Goal: Transaction & Acquisition: Book appointment/travel/reservation

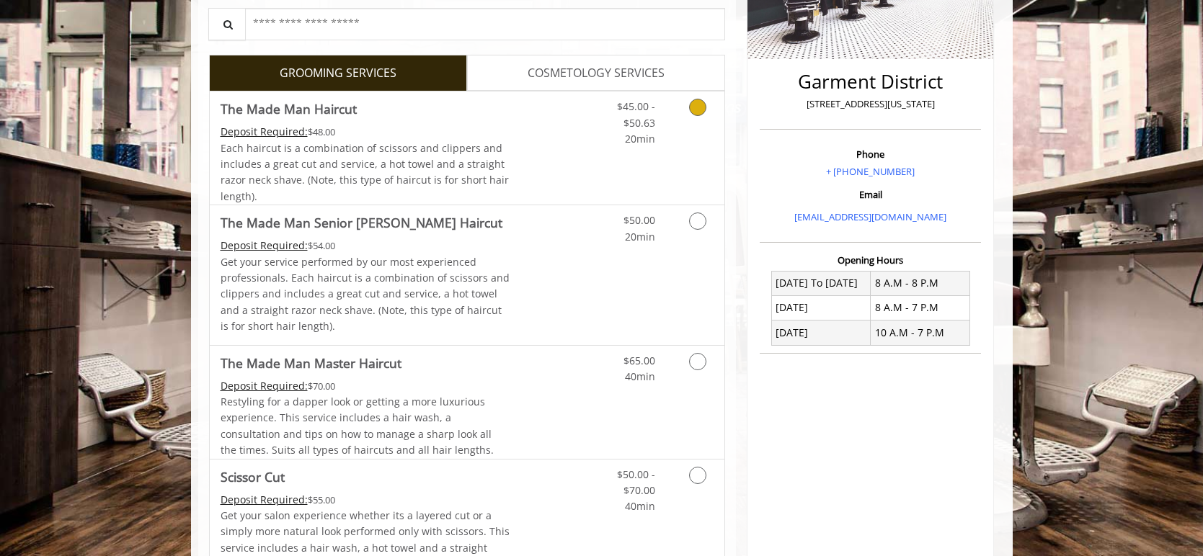
click at [708, 126] on link "Grooming services" at bounding box center [695, 119] width 37 height 55
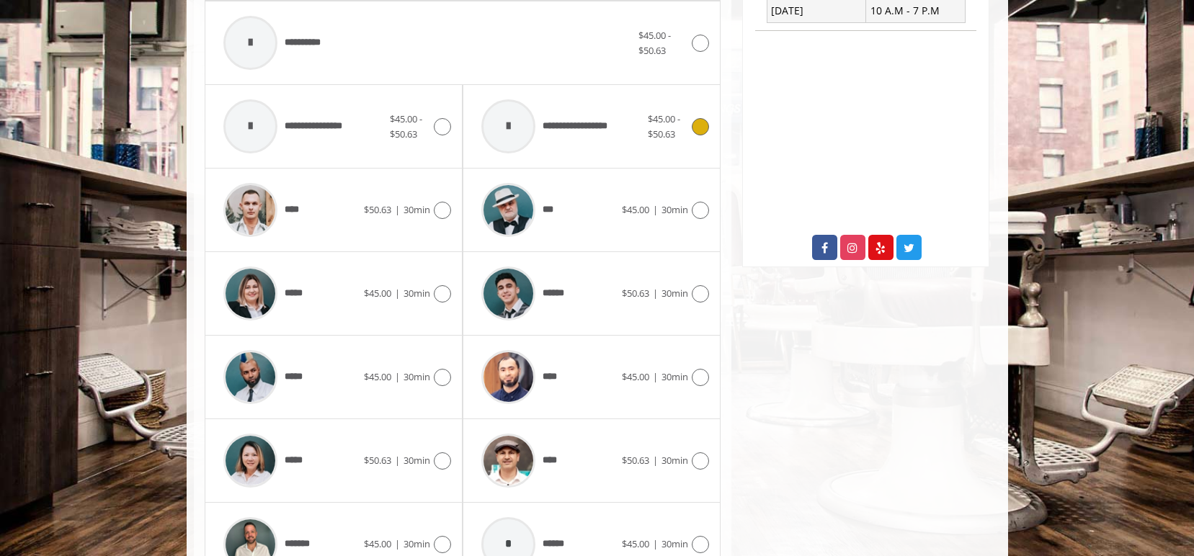
scroll to position [661, 0]
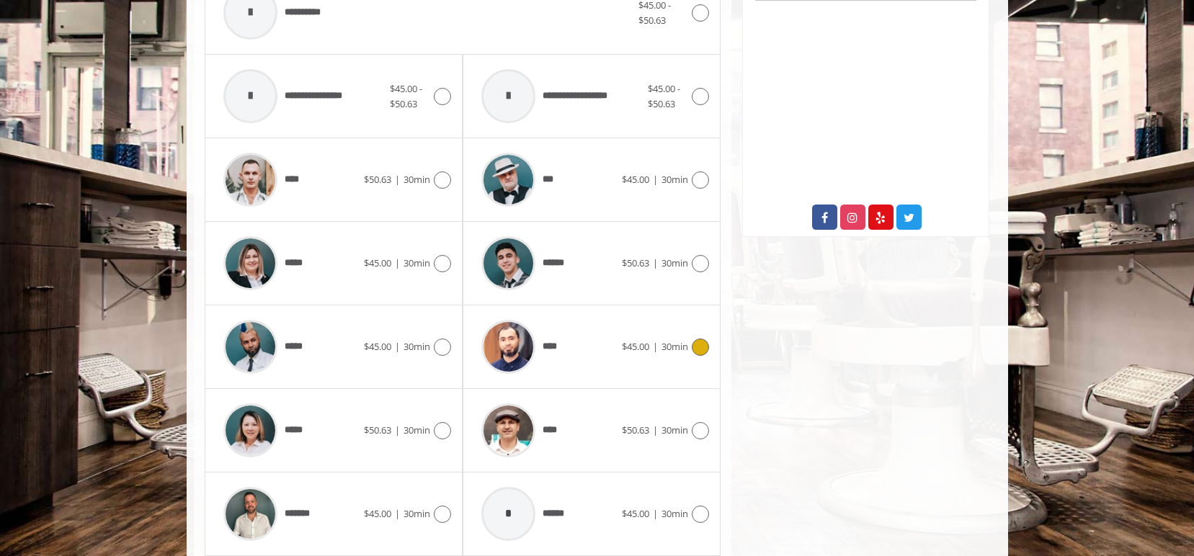
click at [613, 360] on div "****" at bounding box center [548, 347] width 148 height 68
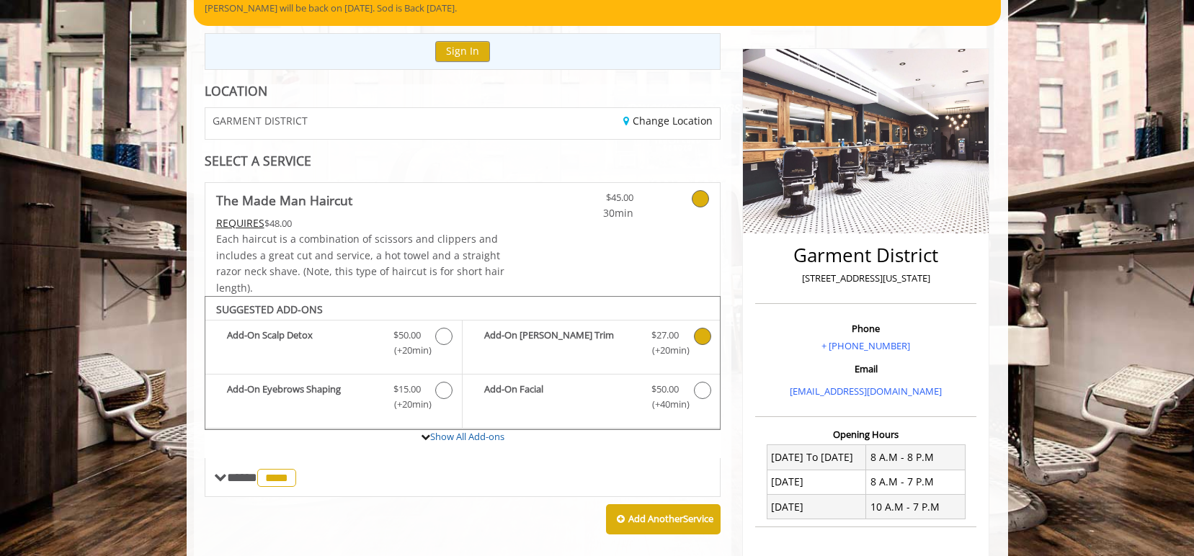
scroll to position [468, 0]
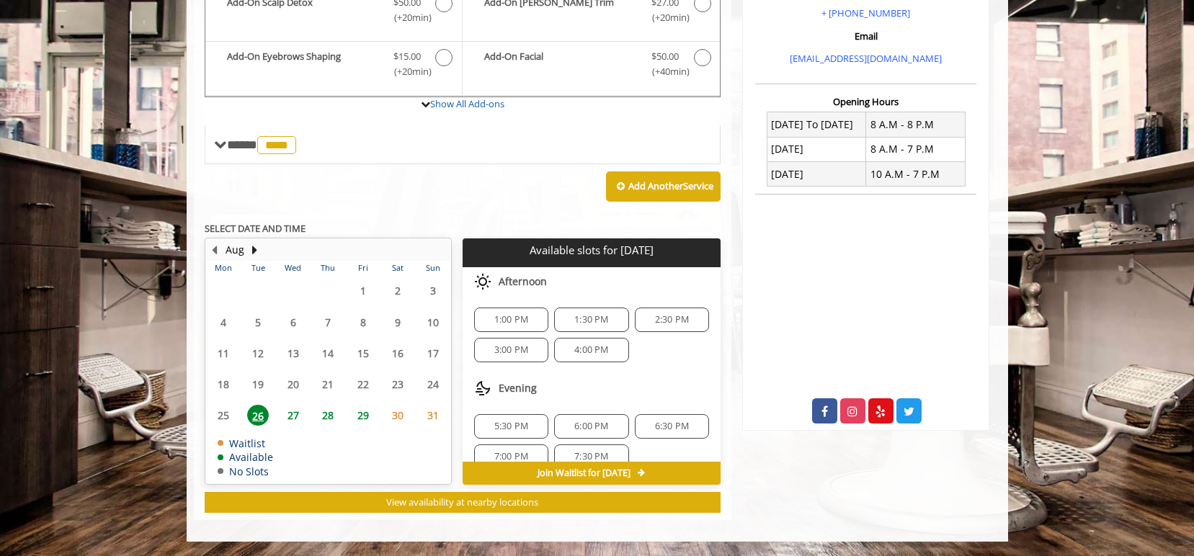
click at [631, 290] on div "Afternoon" at bounding box center [592, 281] width 258 height 29
click at [655, 324] on span "2:30 PM" at bounding box center [672, 320] width 34 height 12
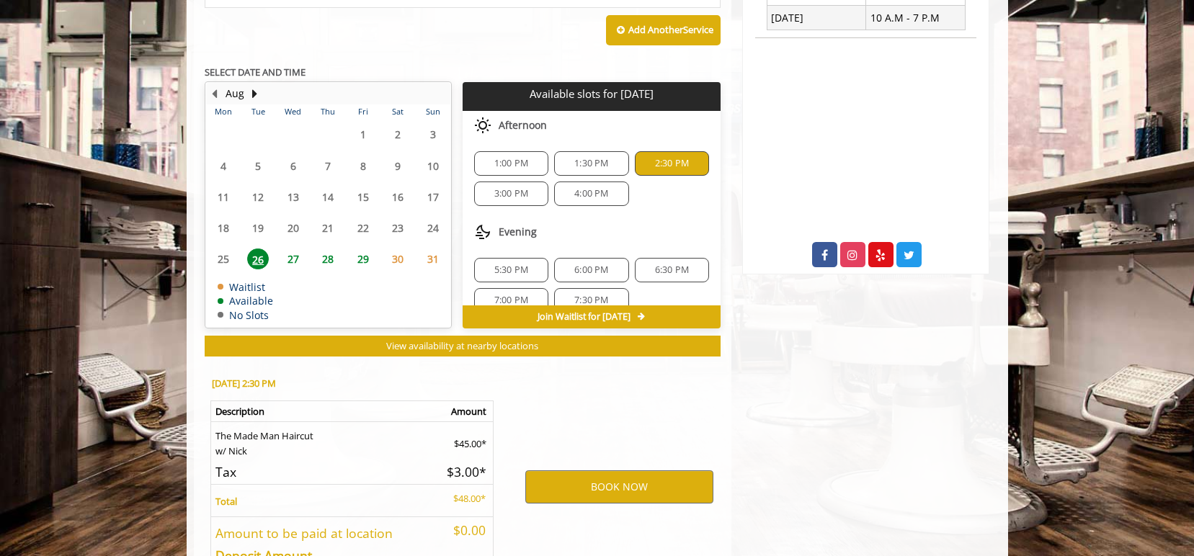
scroll to position [728, 0]
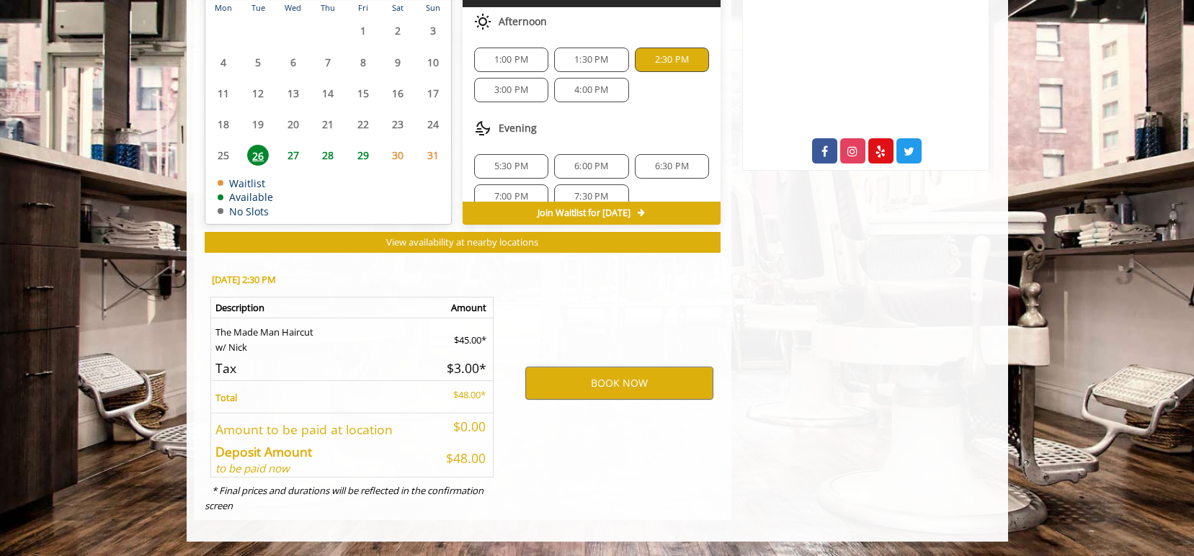
click at [625, 405] on div "BOOK NOW" at bounding box center [619, 383] width 224 height 246
click at [612, 391] on button "BOOK NOW" at bounding box center [619, 383] width 188 height 33
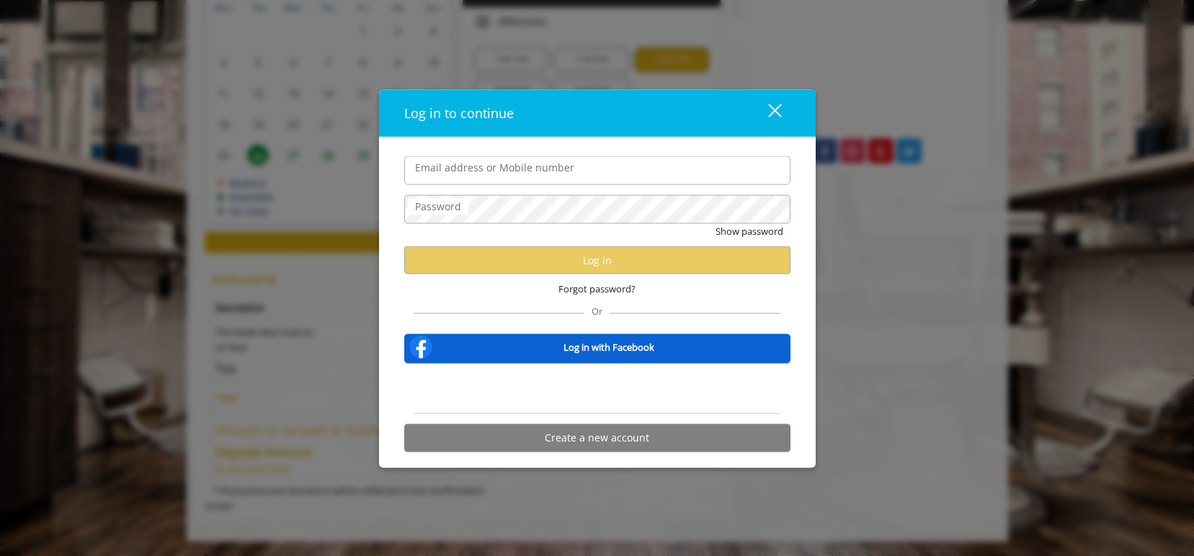
type input "**********"
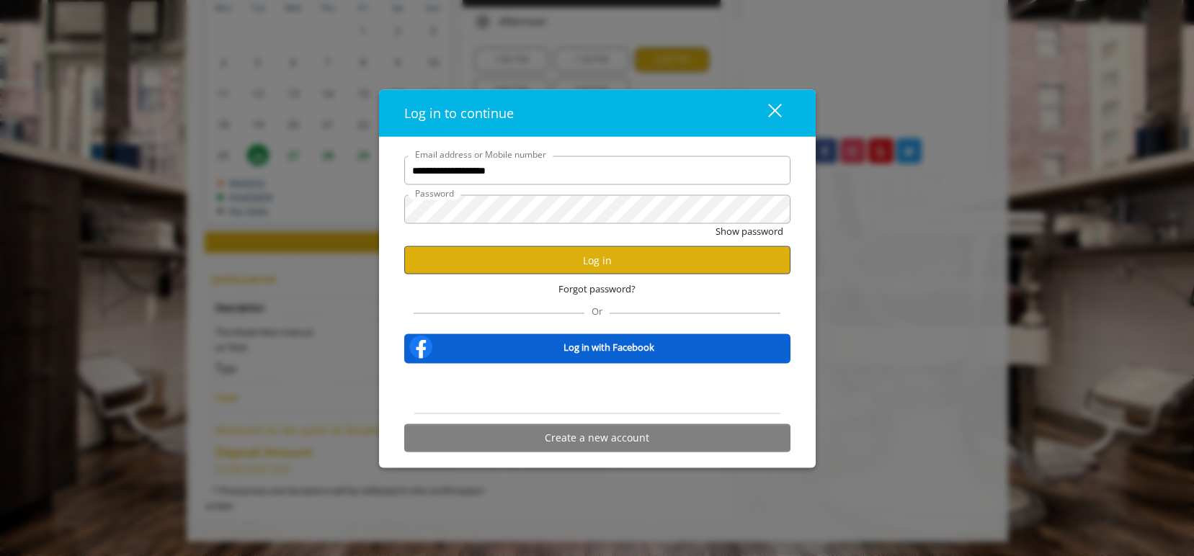
scroll to position [0, 0]
click at [580, 259] on button "Log in" at bounding box center [597, 260] width 386 height 28
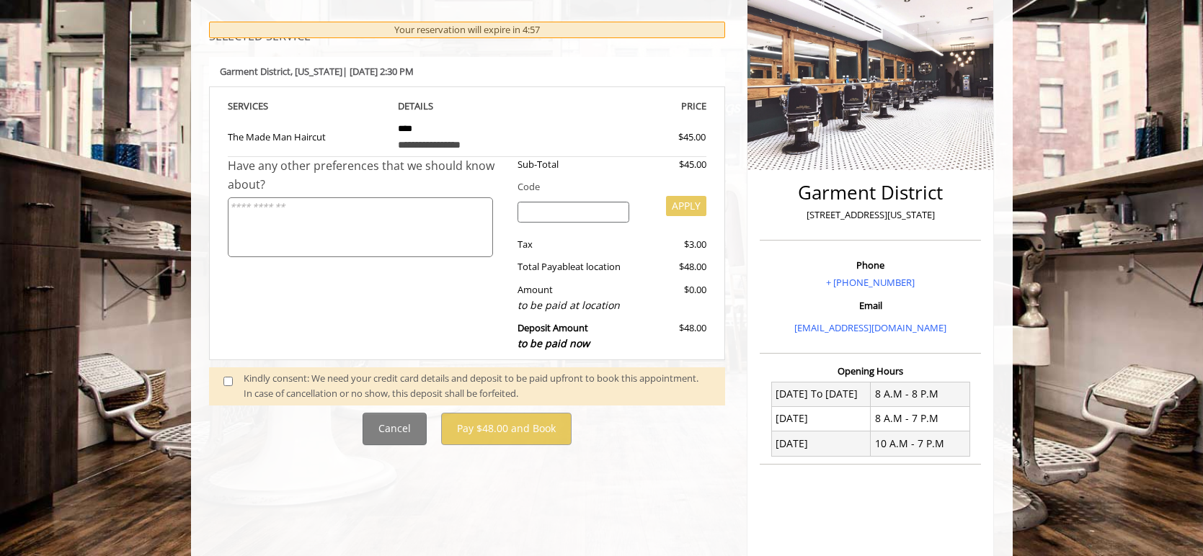
scroll to position [244, 0]
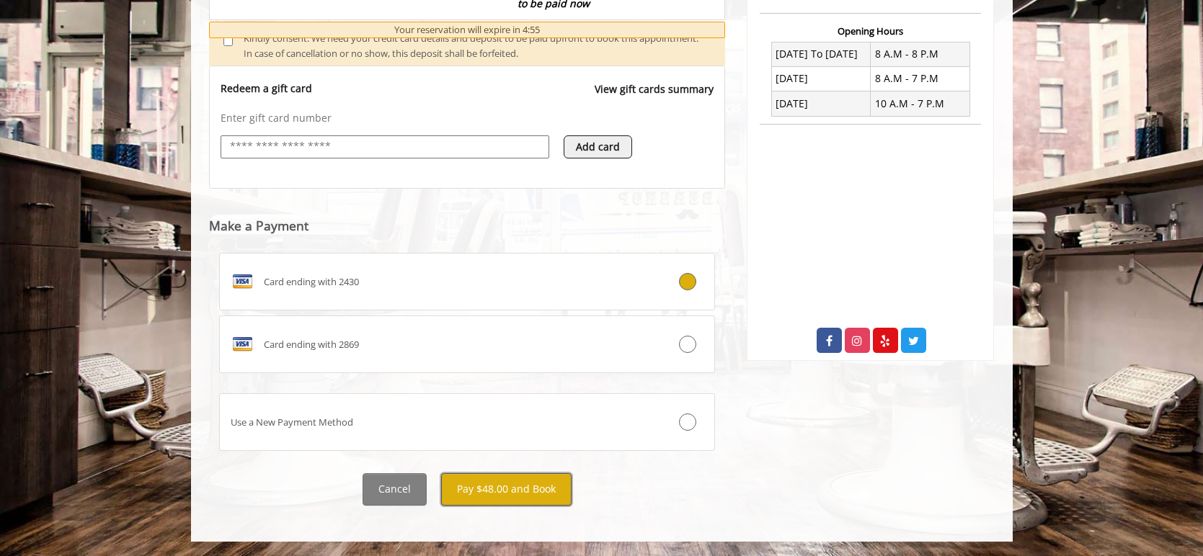
click at [503, 479] on button "Pay $48.00 and Book" at bounding box center [506, 489] width 130 height 32
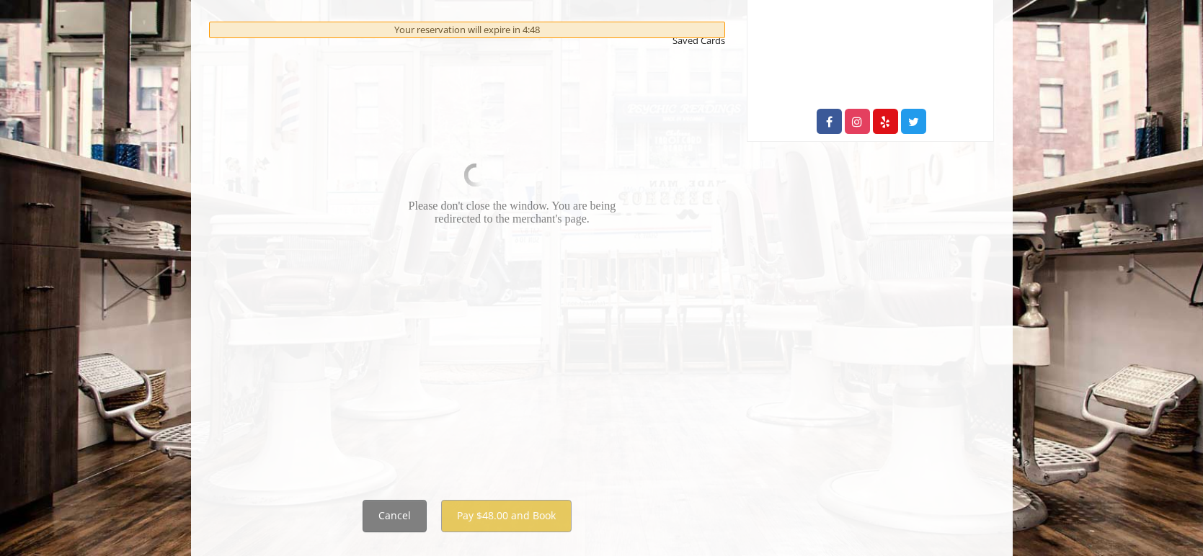
scroll to position [748, 0]
